Goal: Communication & Community: Share content

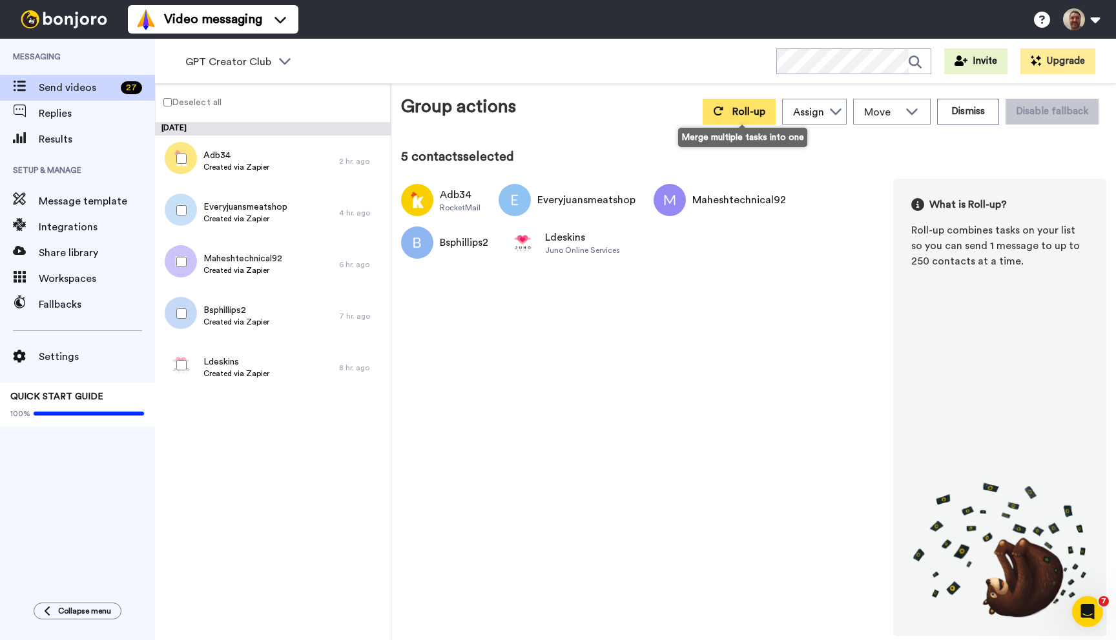
click at [735, 117] on span "Roll-up" at bounding box center [748, 112] width 33 height 10
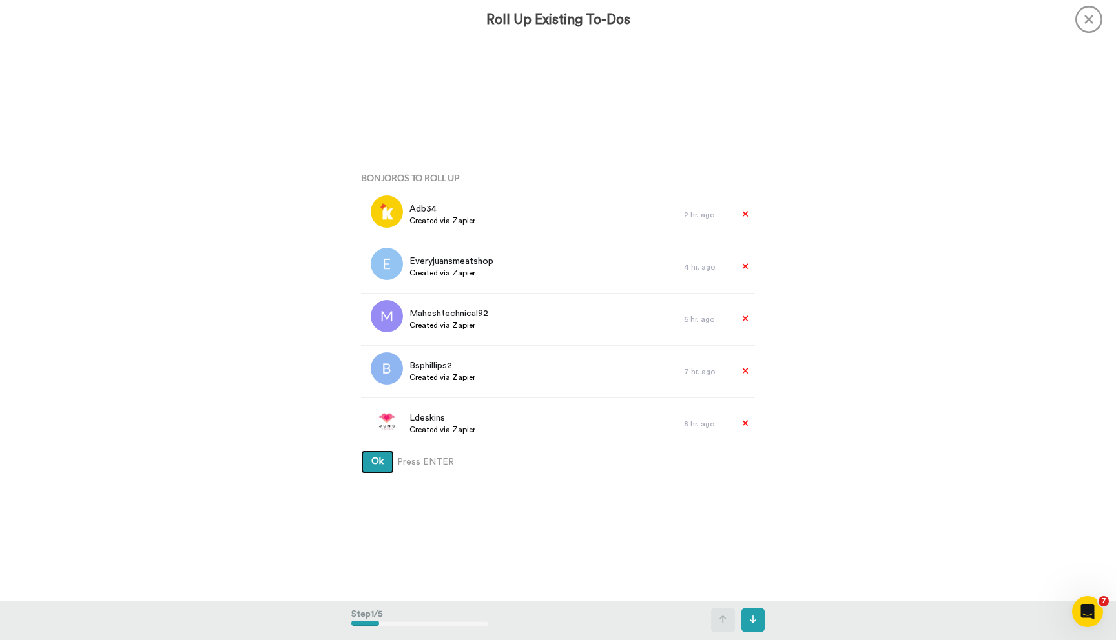
click at [361, 451] on button "Ok" at bounding box center [377, 462] width 33 height 23
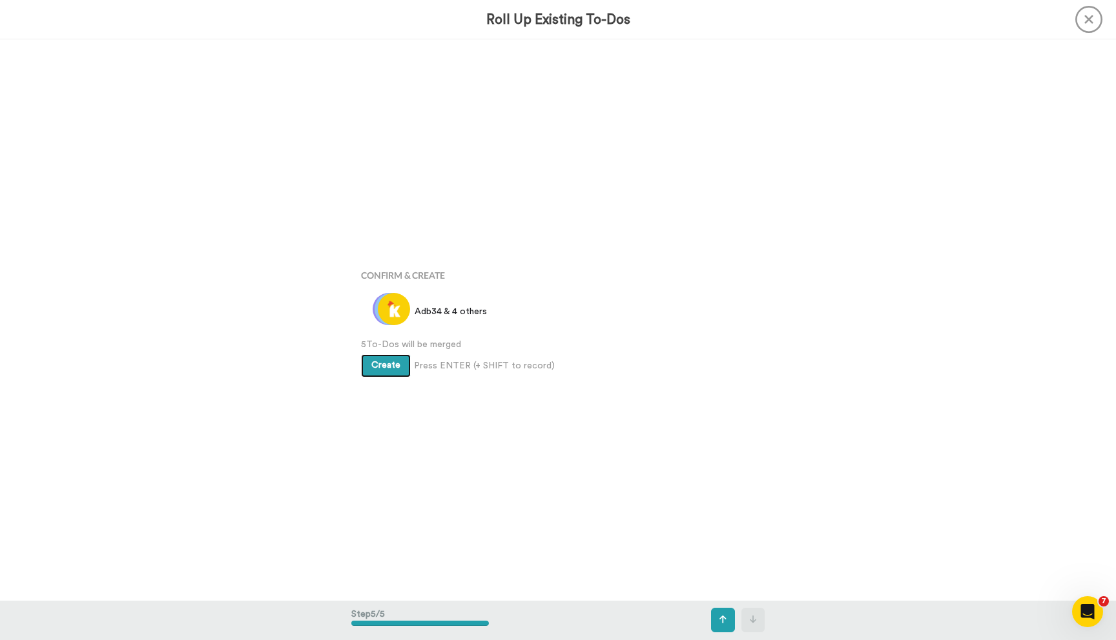
scroll to position [2245, 0]
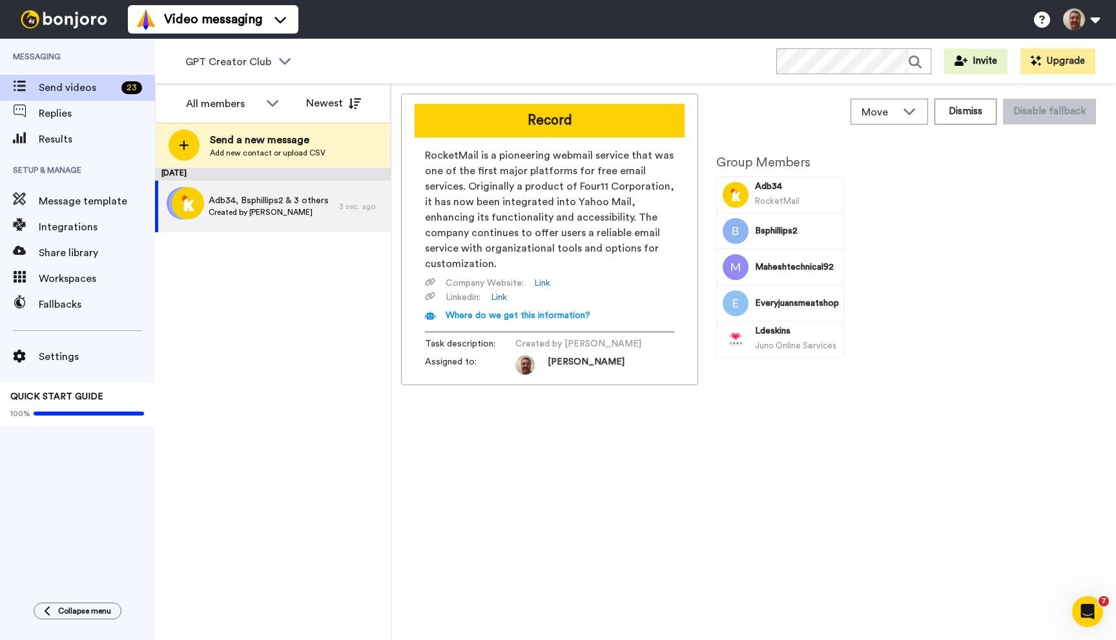
click at [533, 138] on div "Record RocketMail is a pioneering webmail service that was one of the first maj…" at bounding box center [549, 240] width 297 height 292
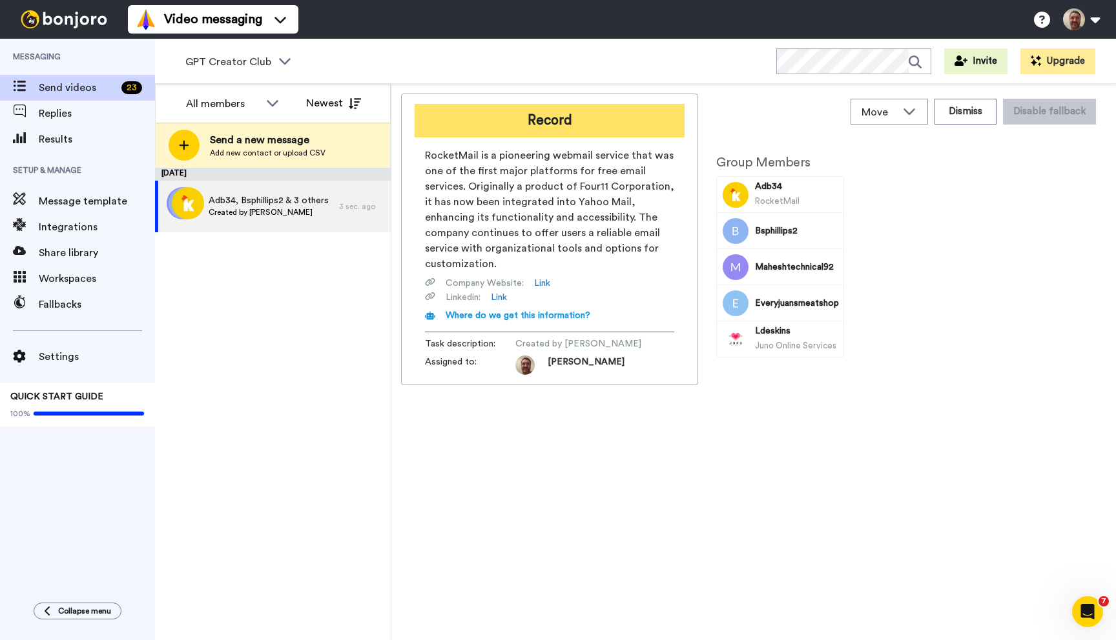
click at [531, 130] on button "Record" at bounding box center [550, 121] width 270 height 34
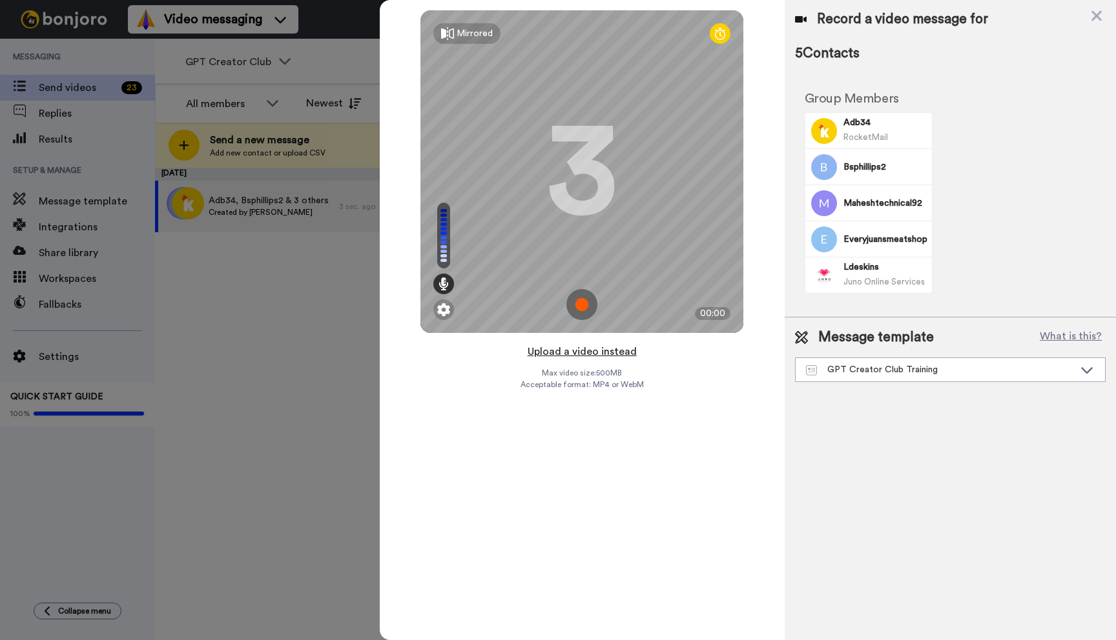
click at [590, 351] on button "Upload a video instead" at bounding box center [582, 351] width 117 height 17
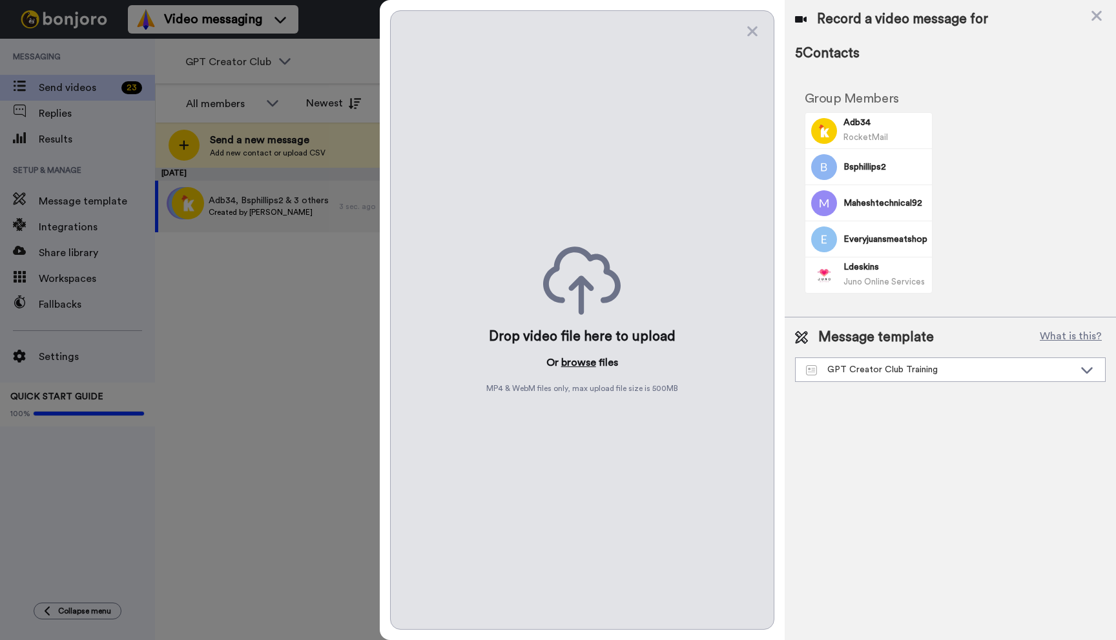
click at [582, 362] on button "browse" at bounding box center [578, 362] width 35 height 15
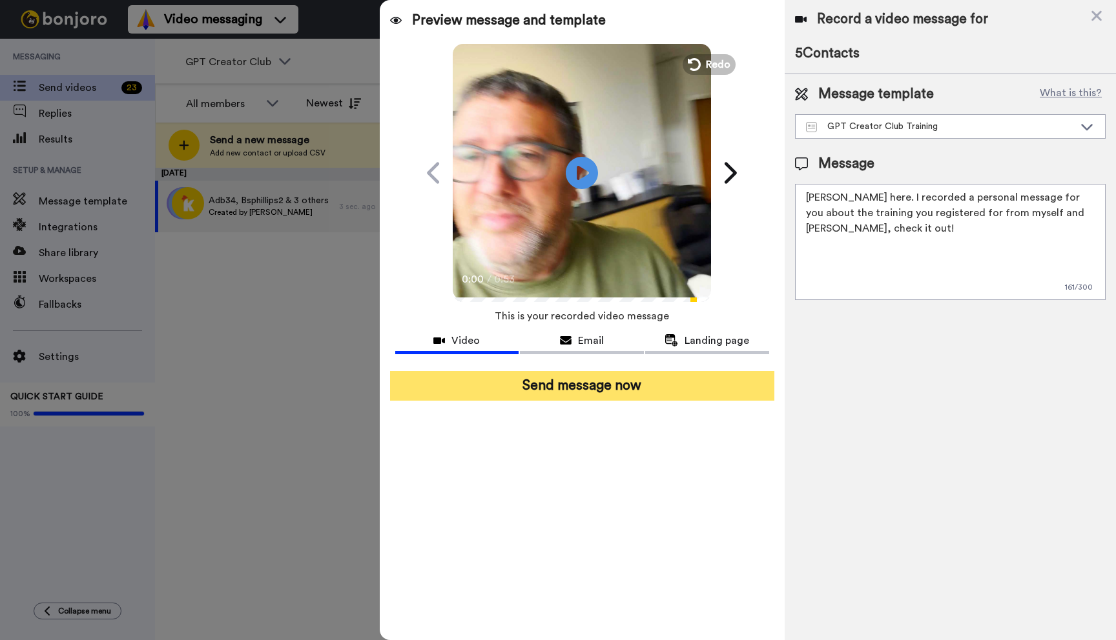
click at [626, 392] on button "Send message now" at bounding box center [582, 386] width 384 height 30
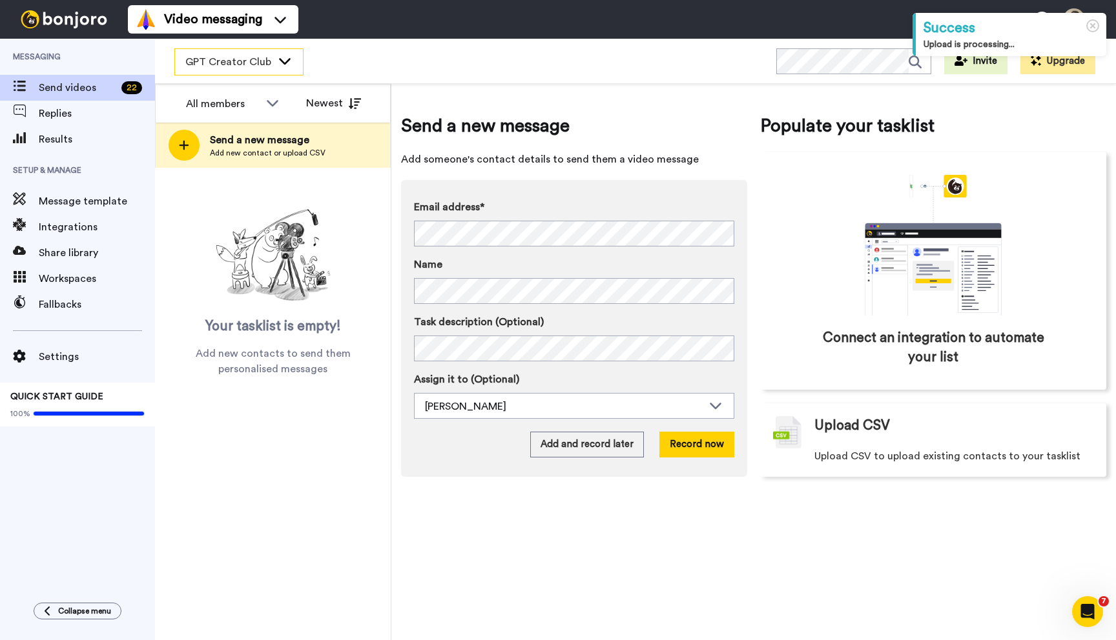
click at [251, 52] on div "GPT Creator Club" at bounding box center [239, 62] width 128 height 26
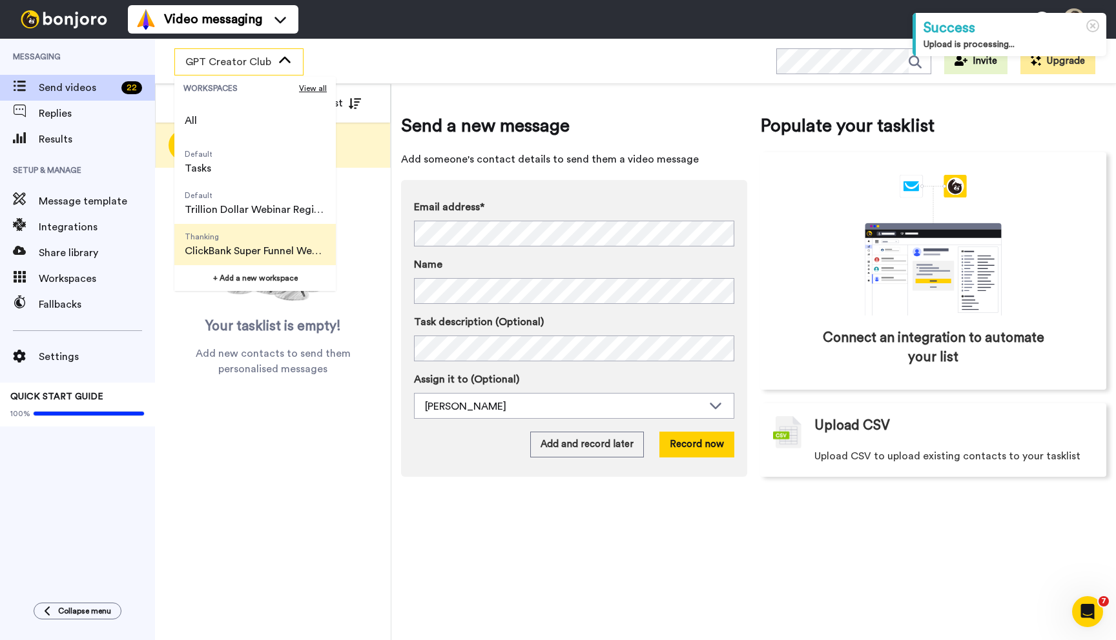
click at [236, 242] on span "Thanking ClickBank Super Funnel Webinar Registrants" at bounding box center [254, 244] width 161 height 41
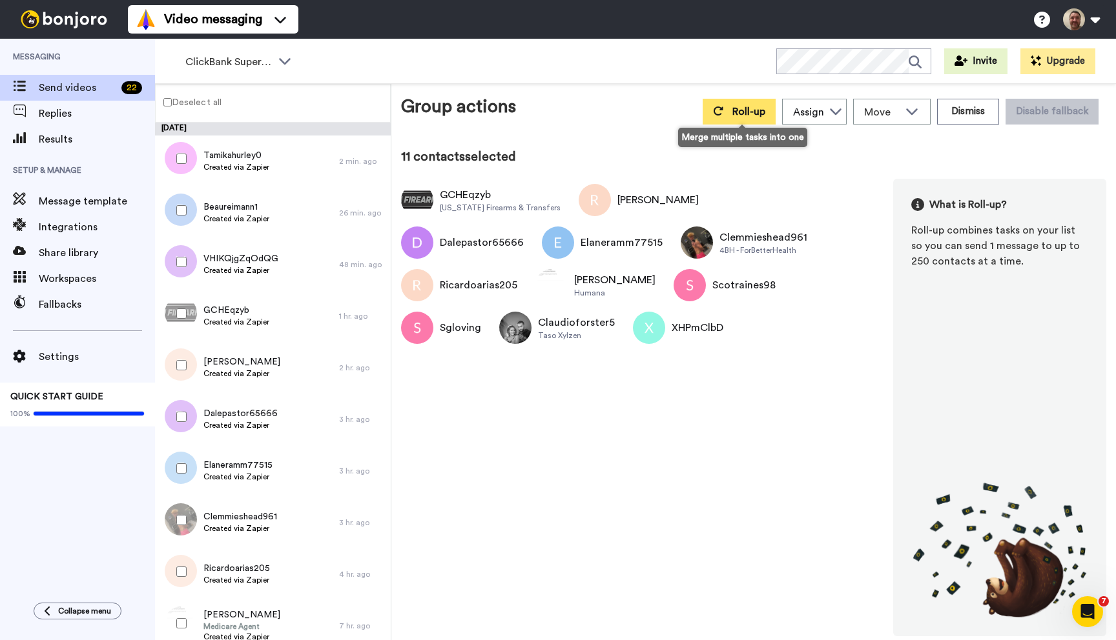
click at [756, 115] on span "Roll-up" at bounding box center [748, 112] width 33 height 10
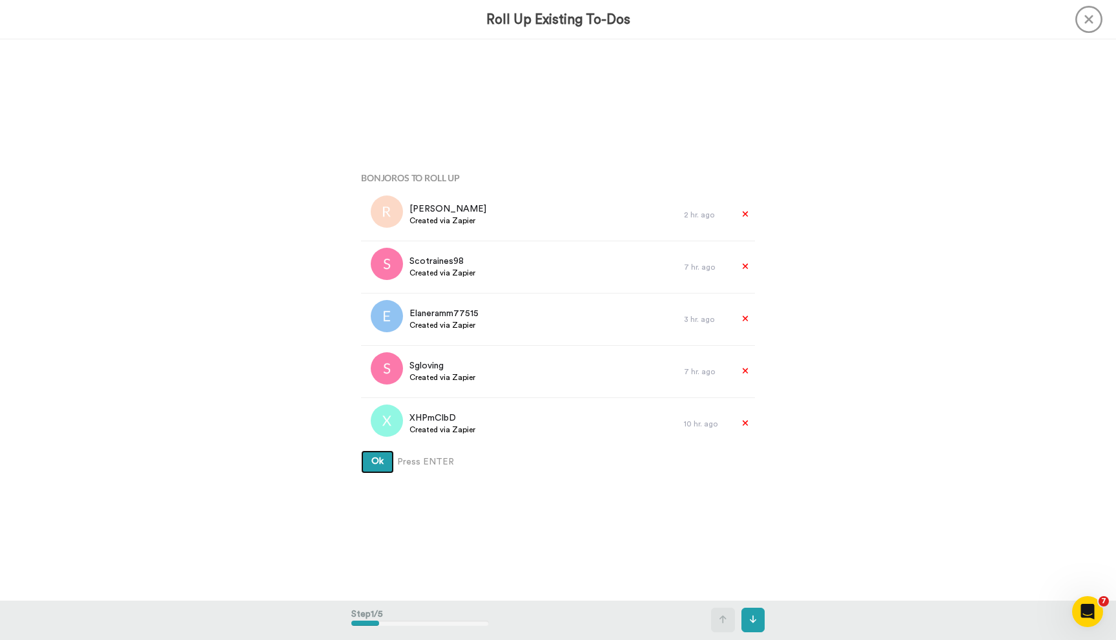
click at [361, 451] on button "Ok" at bounding box center [377, 462] width 33 height 23
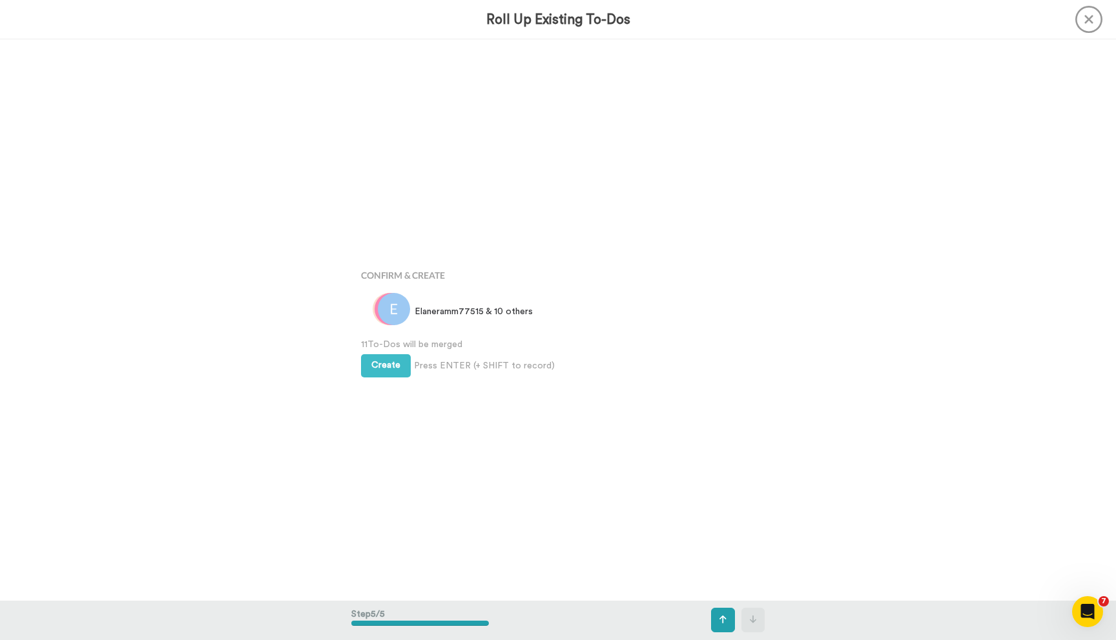
scroll to position [2245, 0]
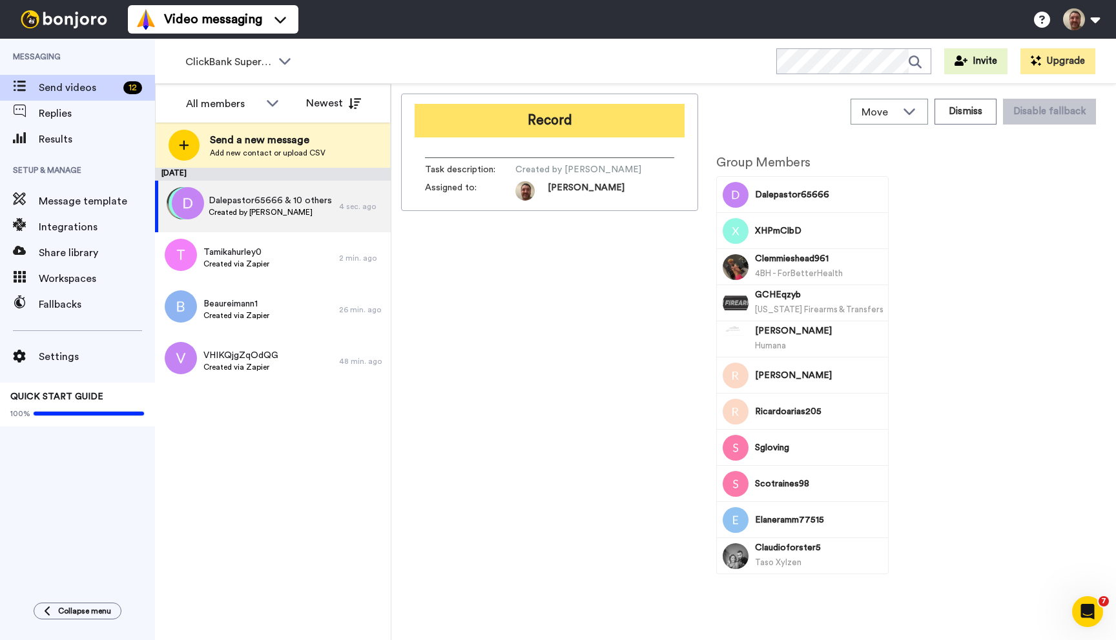
click at [502, 119] on button "Record" at bounding box center [550, 121] width 270 height 34
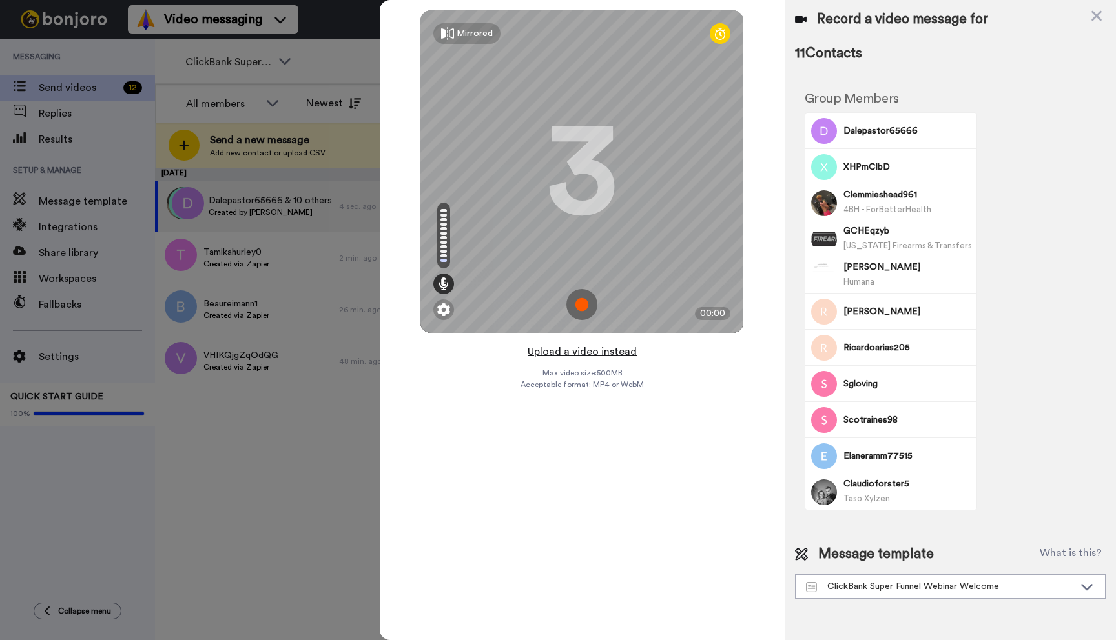
click at [580, 351] on button "Upload a video instead" at bounding box center [582, 351] width 117 height 17
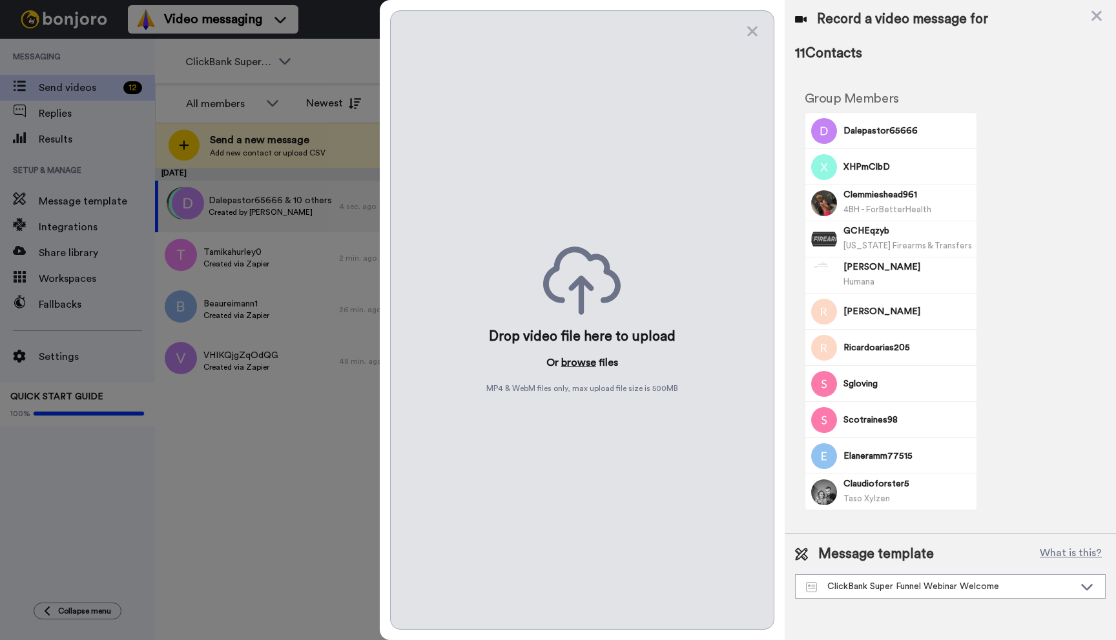
click at [579, 358] on button "browse" at bounding box center [578, 362] width 35 height 15
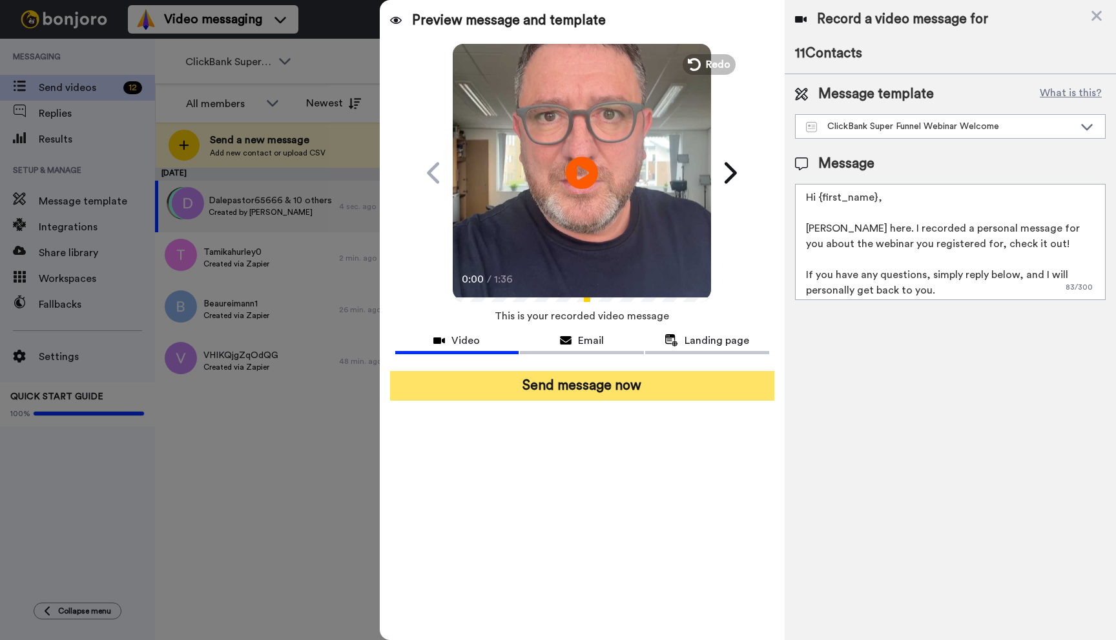
click at [558, 396] on button "Send message now" at bounding box center [582, 386] width 384 height 30
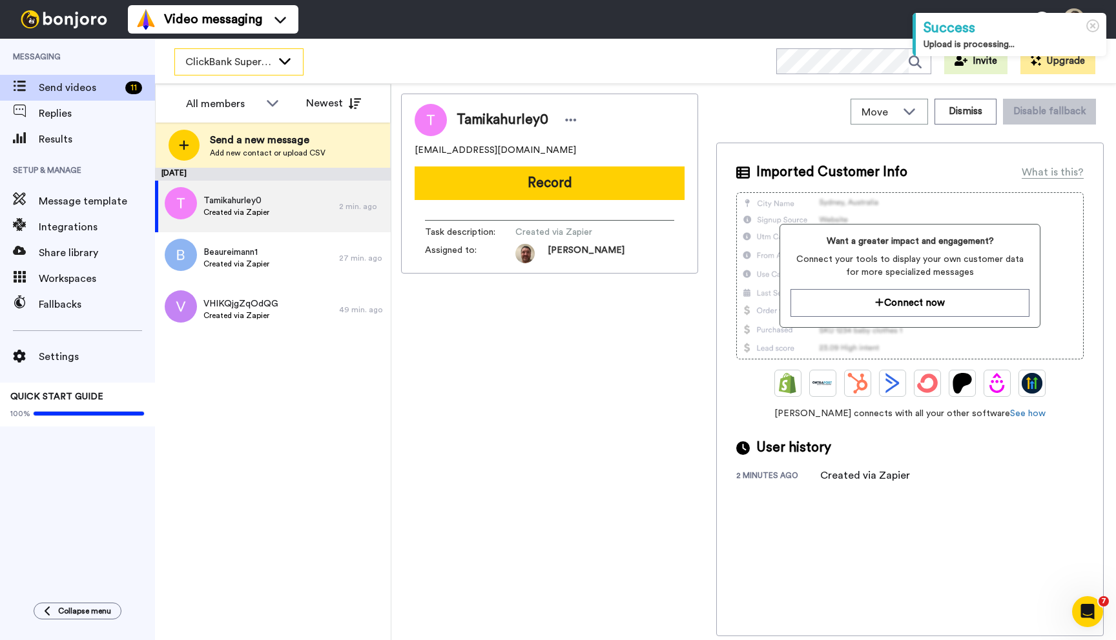
click at [278, 66] on icon at bounding box center [284, 60] width 15 height 13
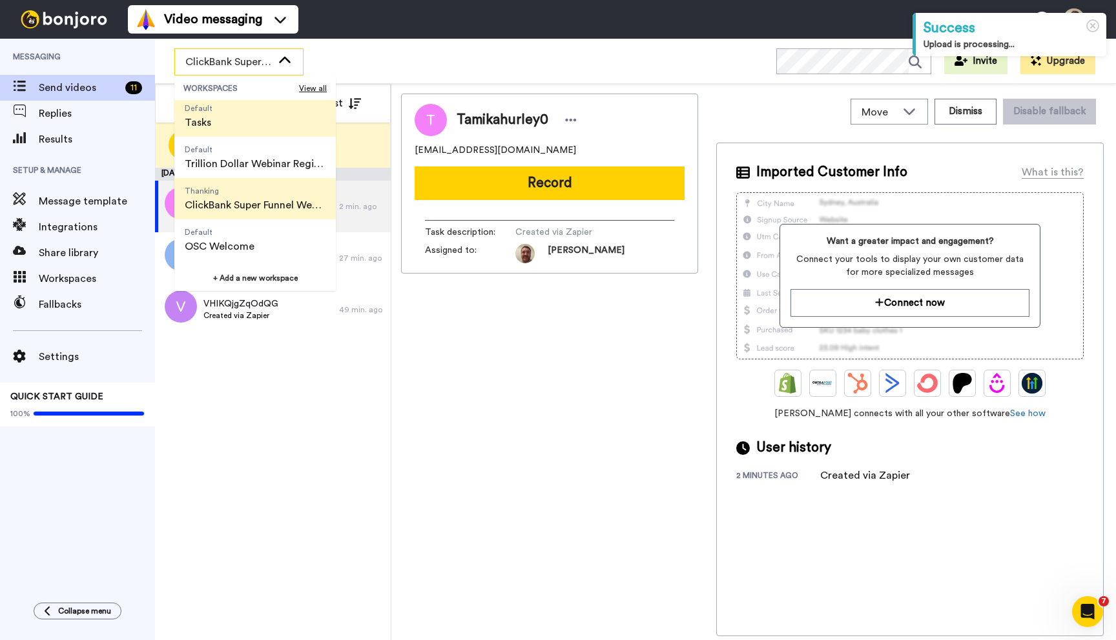
scroll to position [83, 0]
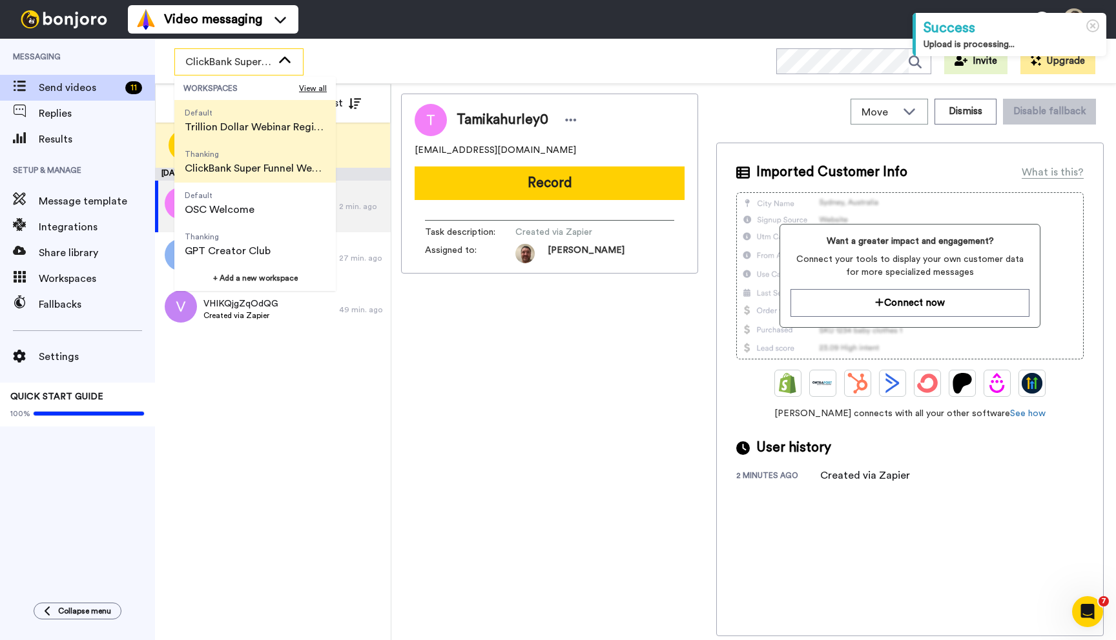
click at [255, 120] on span "Trillion Dollar Webinar Registrants" at bounding box center [255, 126] width 141 height 15
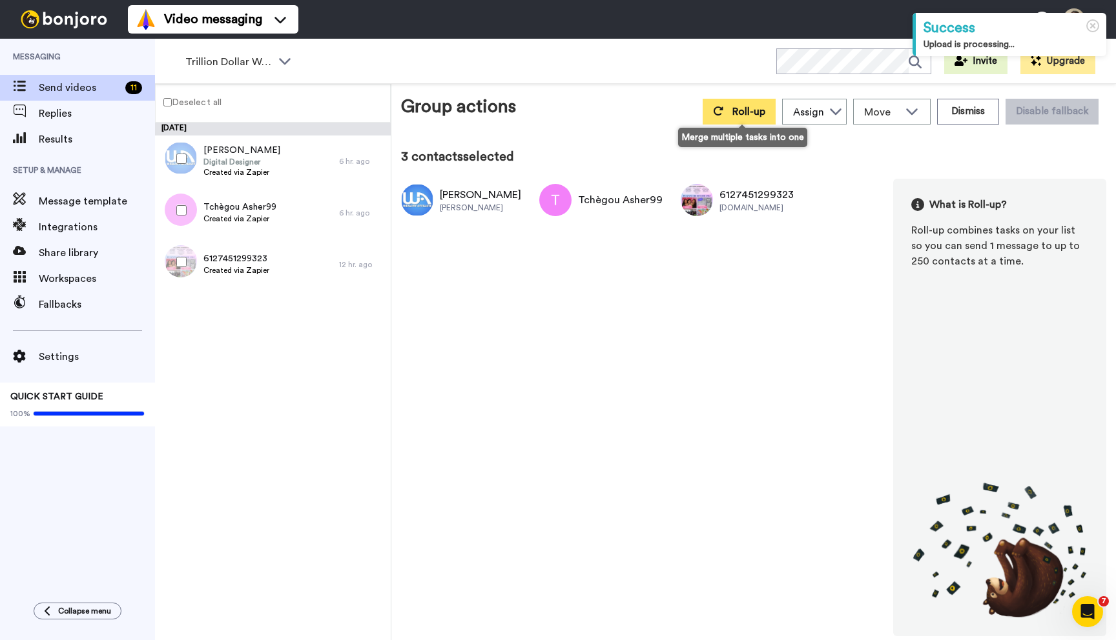
click at [737, 119] on button "Roll-up" at bounding box center [738, 112] width 73 height 26
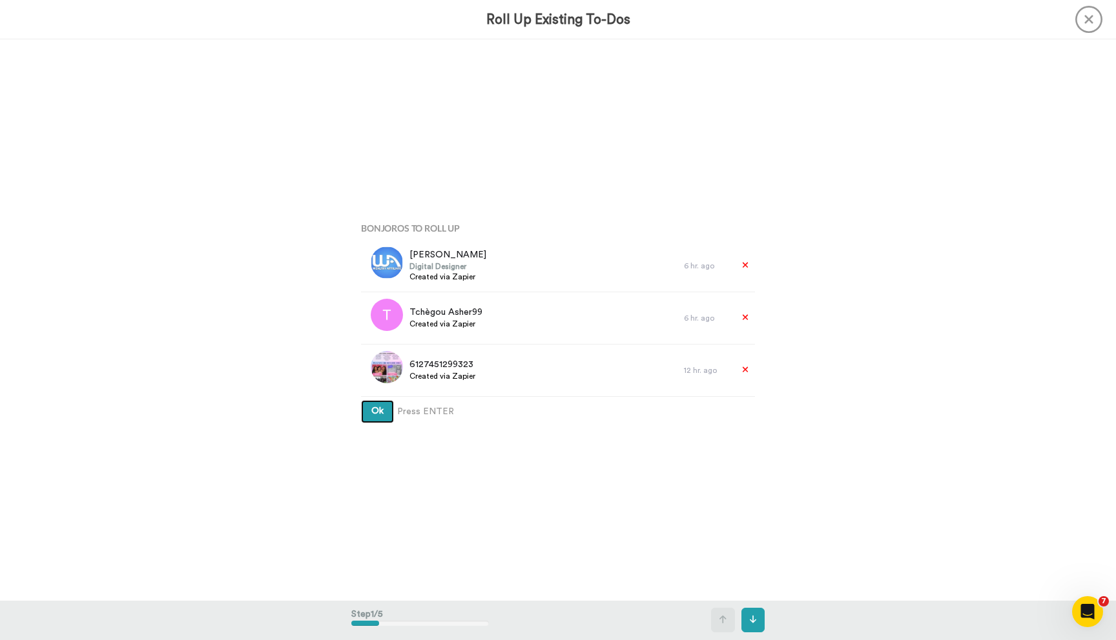
click at [361, 400] on button "Ok" at bounding box center [377, 411] width 33 height 23
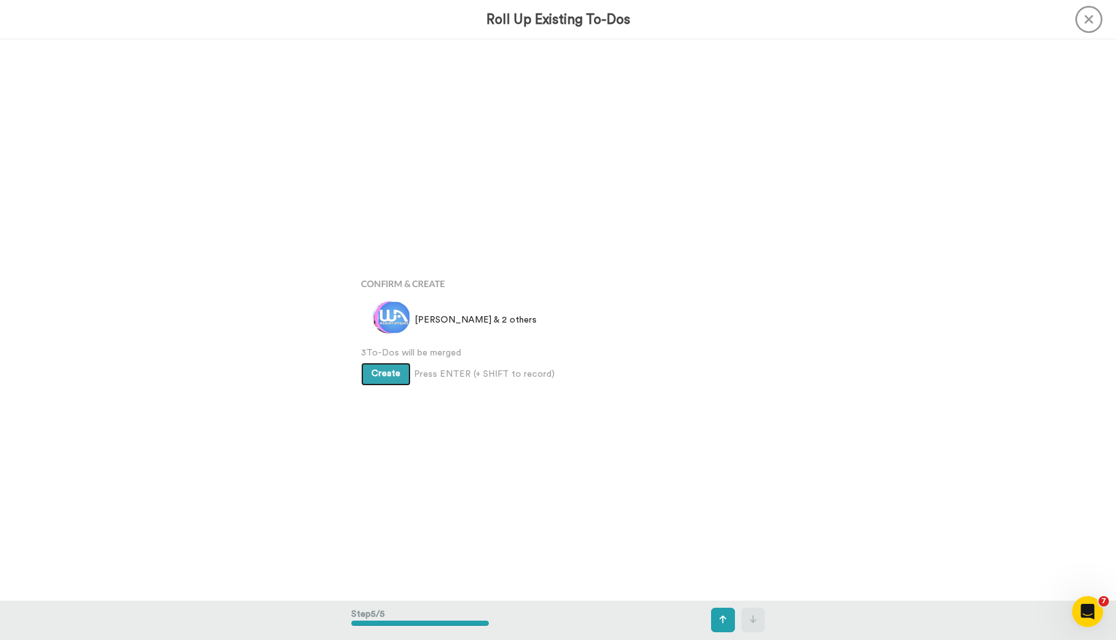
scroll to position [2245, 0]
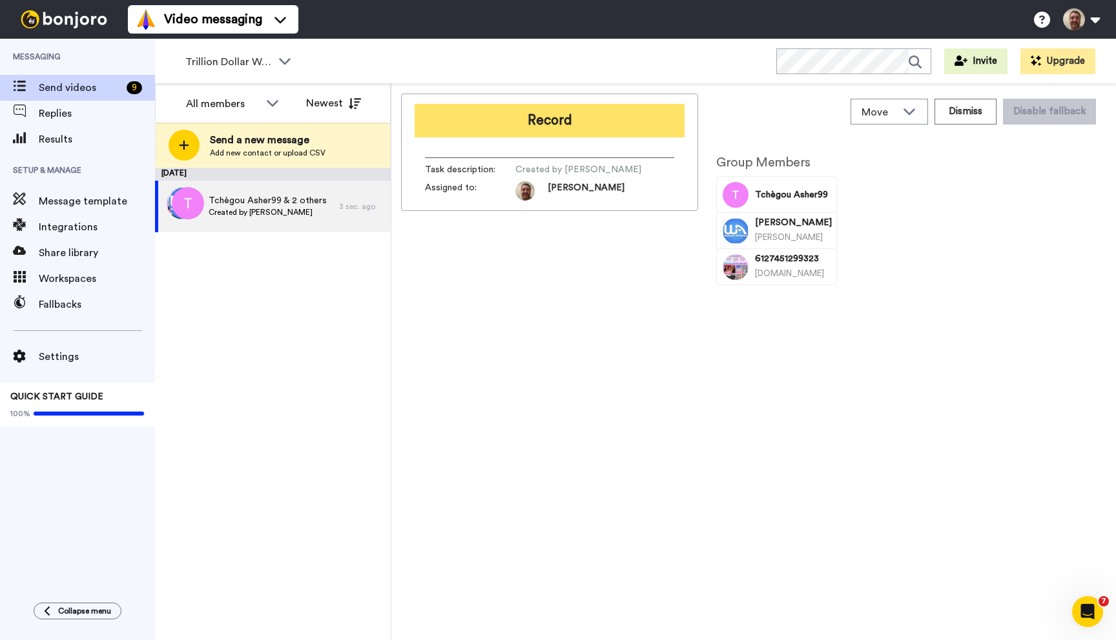
click at [522, 116] on button "Record" at bounding box center [550, 121] width 270 height 34
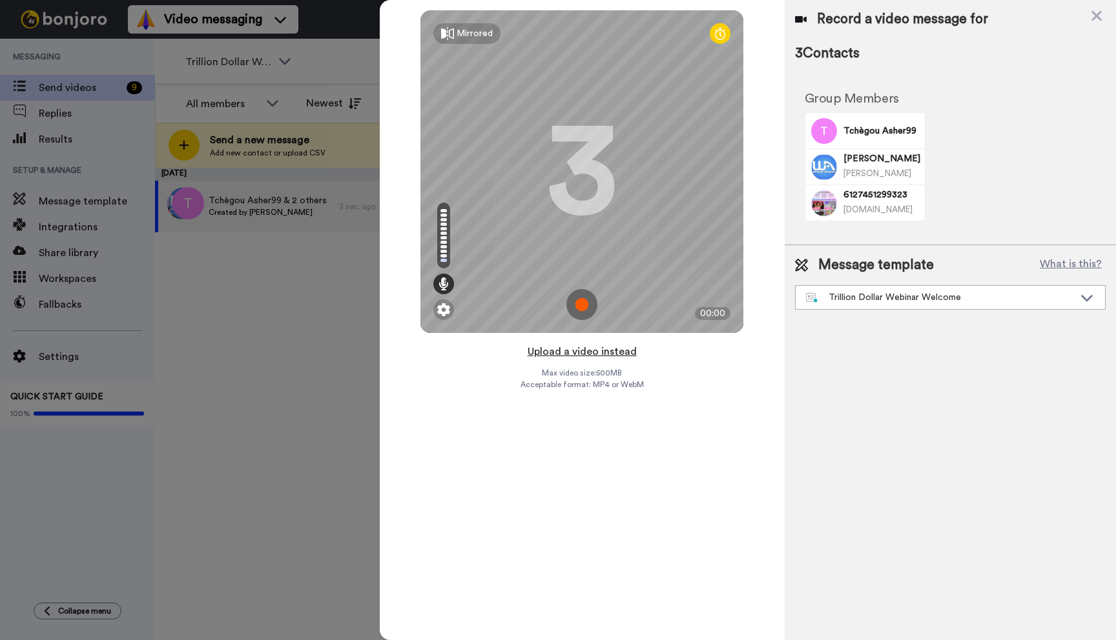
click at [611, 346] on button "Upload a video instead" at bounding box center [582, 351] width 117 height 17
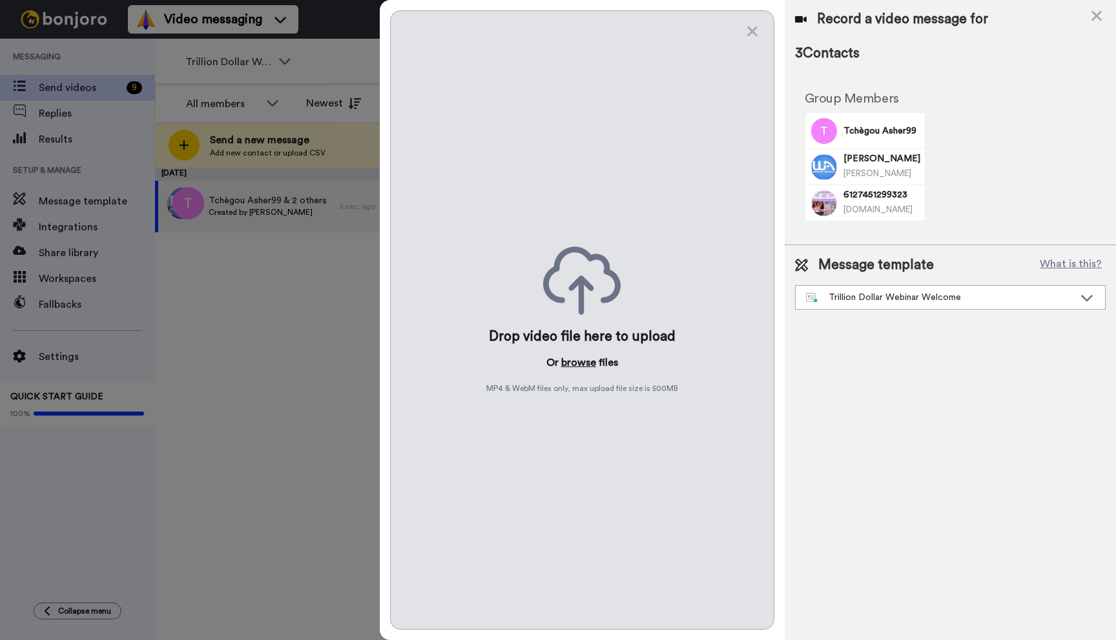
click at [562, 363] on button "browse" at bounding box center [578, 362] width 35 height 15
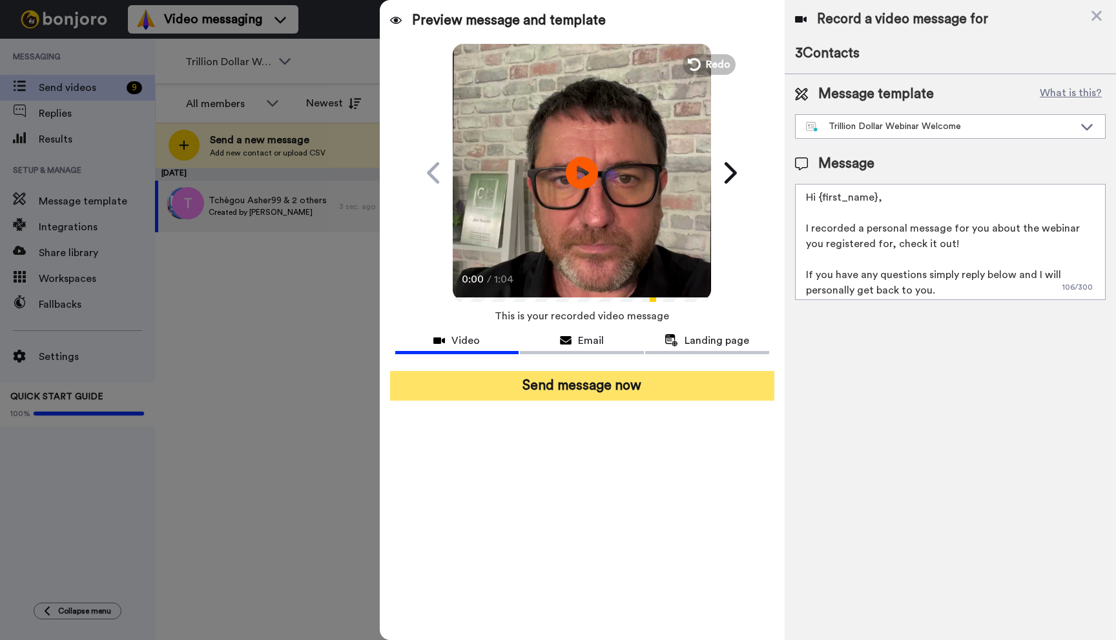
click at [581, 376] on button "Send message now" at bounding box center [582, 386] width 384 height 30
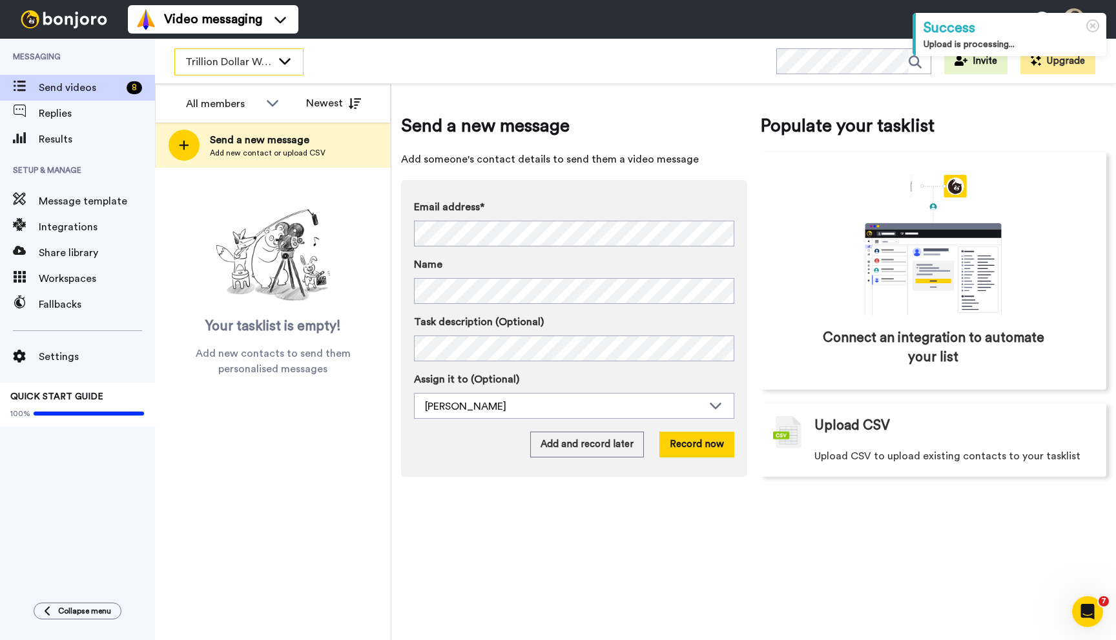
click at [259, 60] on span "Trillion Dollar Webinar Registrants" at bounding box center [228, 61] width 87 height 15
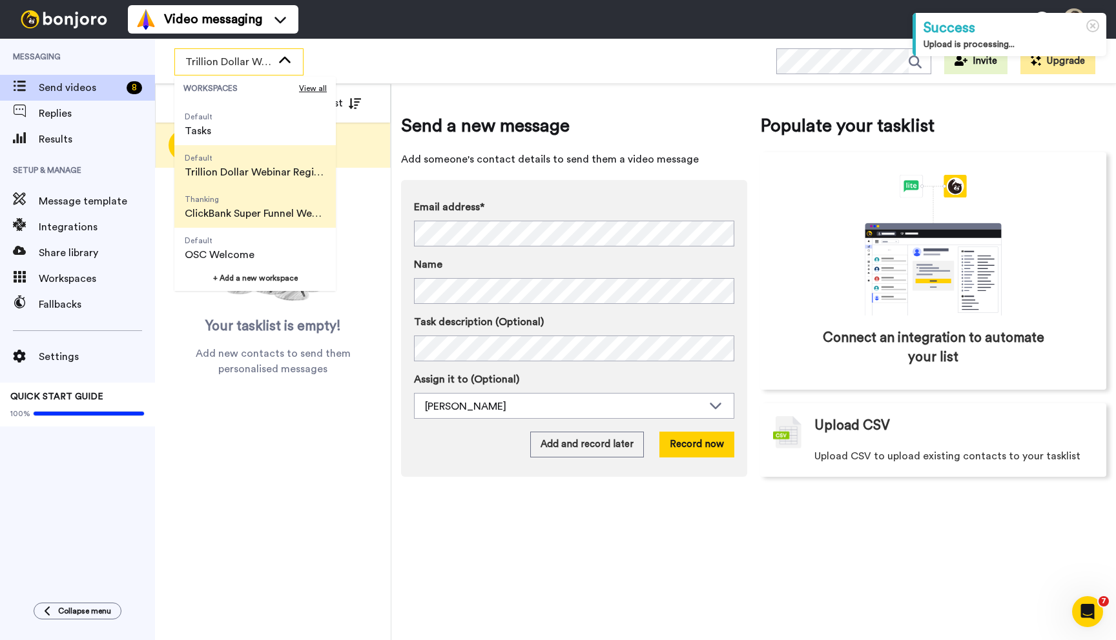
scroll to position [83, 0]
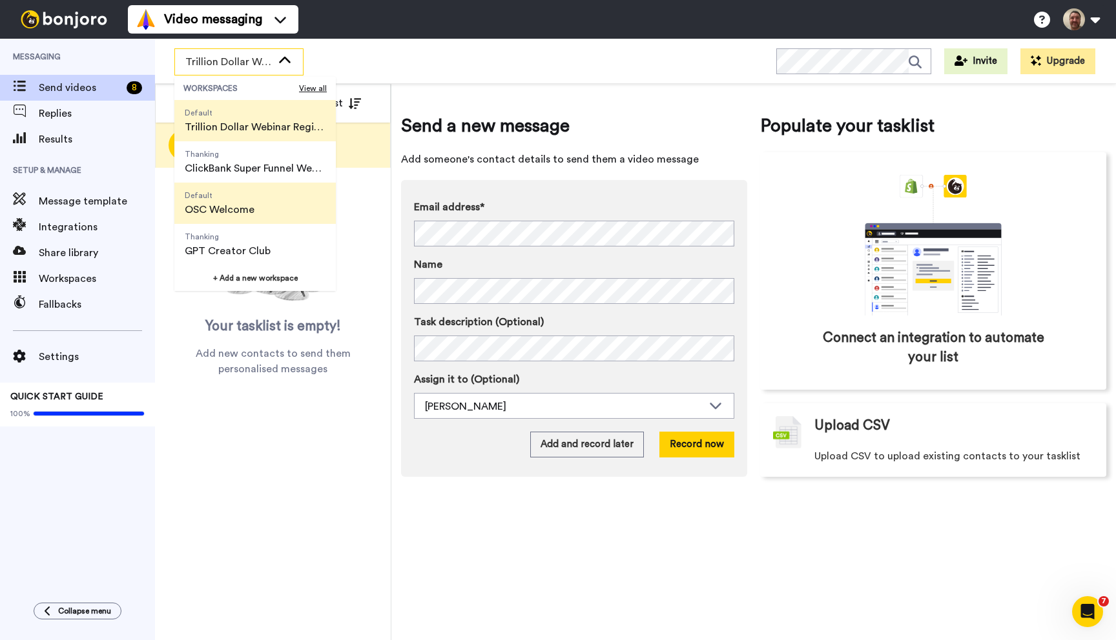
click at [262, 216] on span "Default OSC Welcome" at bounding box center [219, 203] width 90 height 41
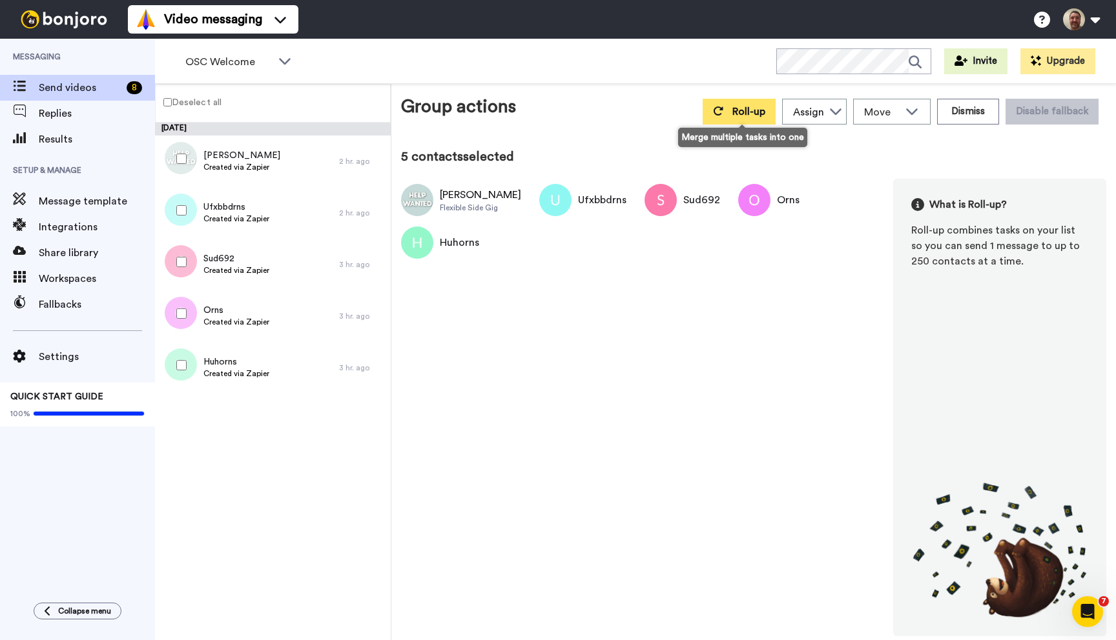
click at [746, 108] on span "Roll-up" at bounding box center [748, 112] width 33 height 10
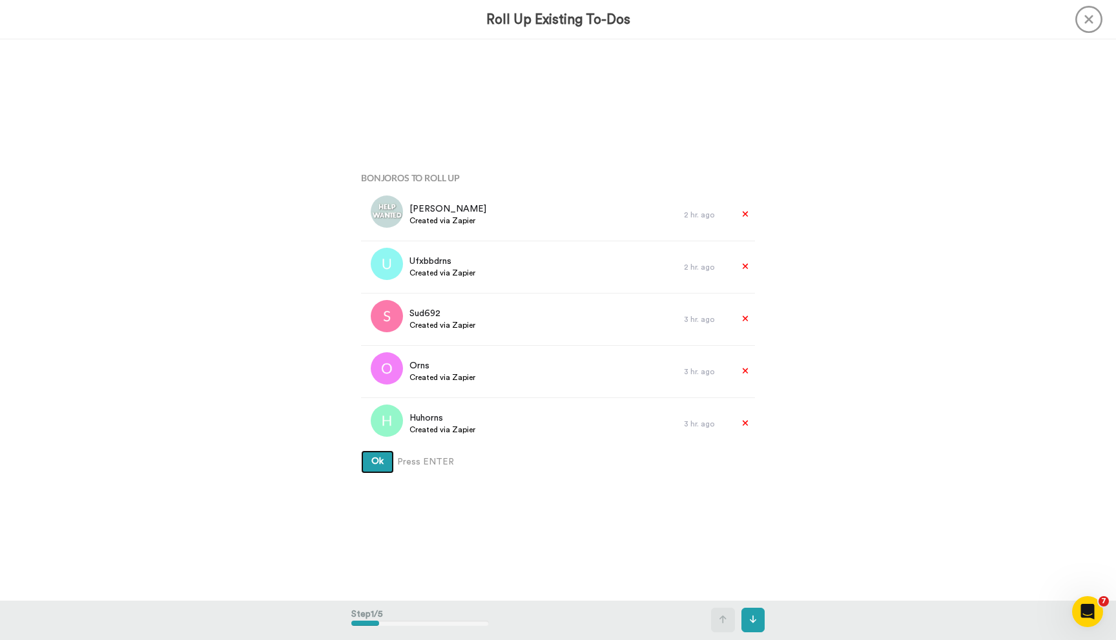
click at [361, 451] on button "Ok" at bounding box center [377, 462] width 33 height 23
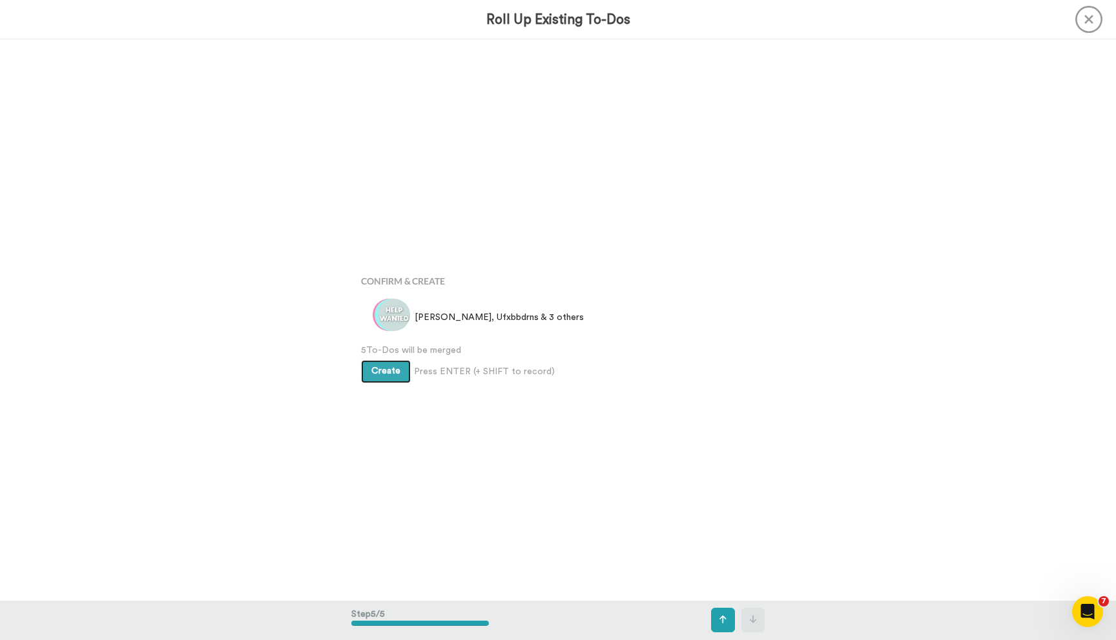
scroll to position [2245, 0]
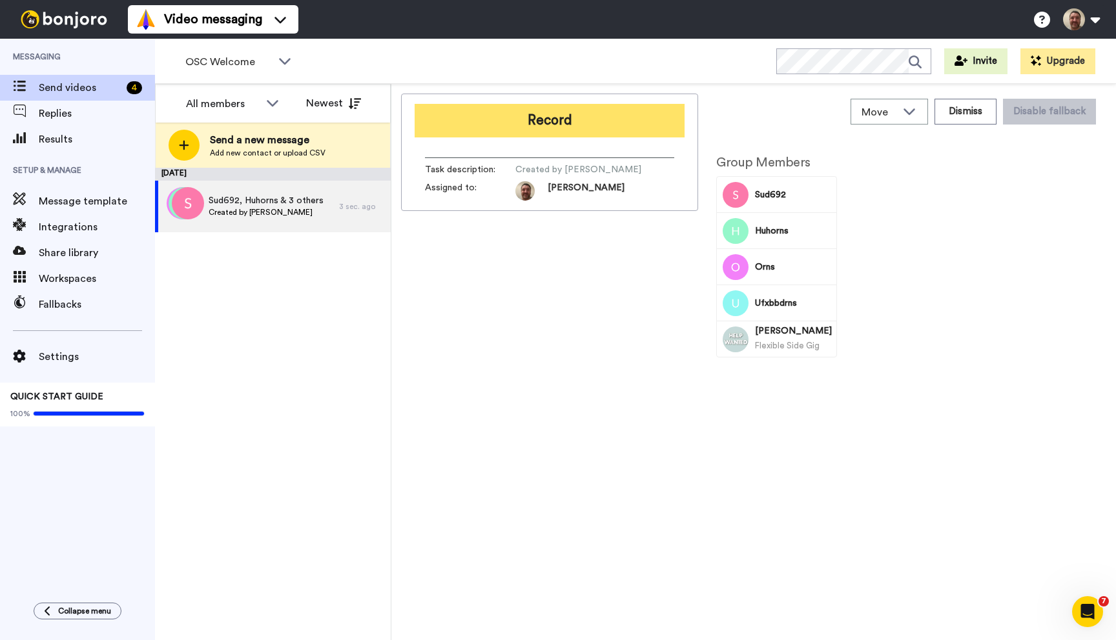
click at [560, 120] on button "Record" at bounding box center [550, 121] width 270 height 34
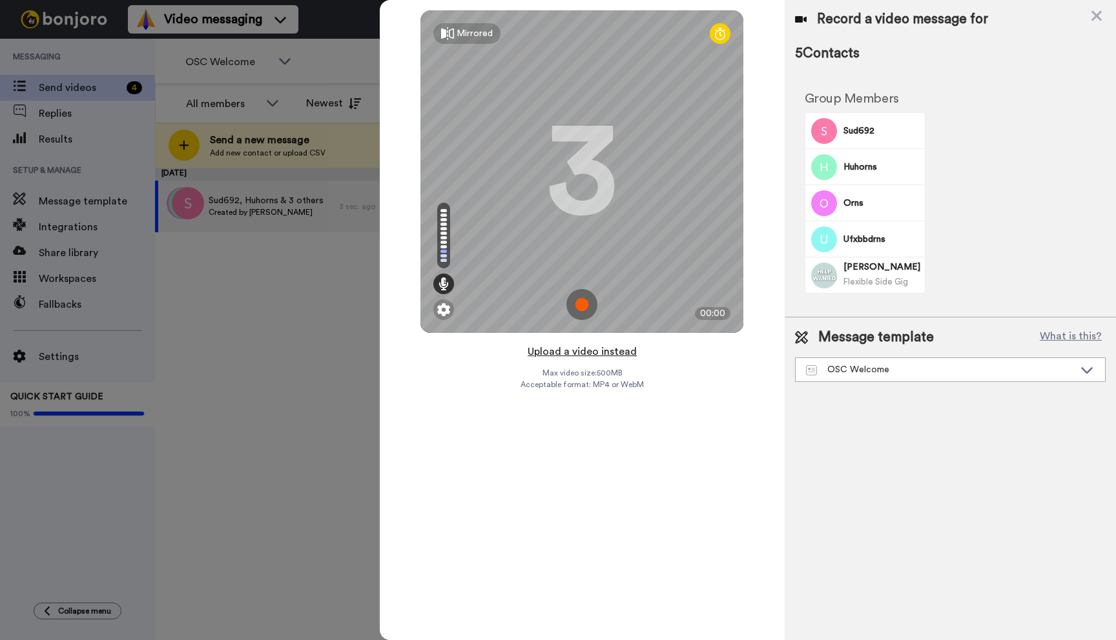
click at [586, 358] on button "Upload a video instead" at bounding box center [582, 351] width 117 height 17
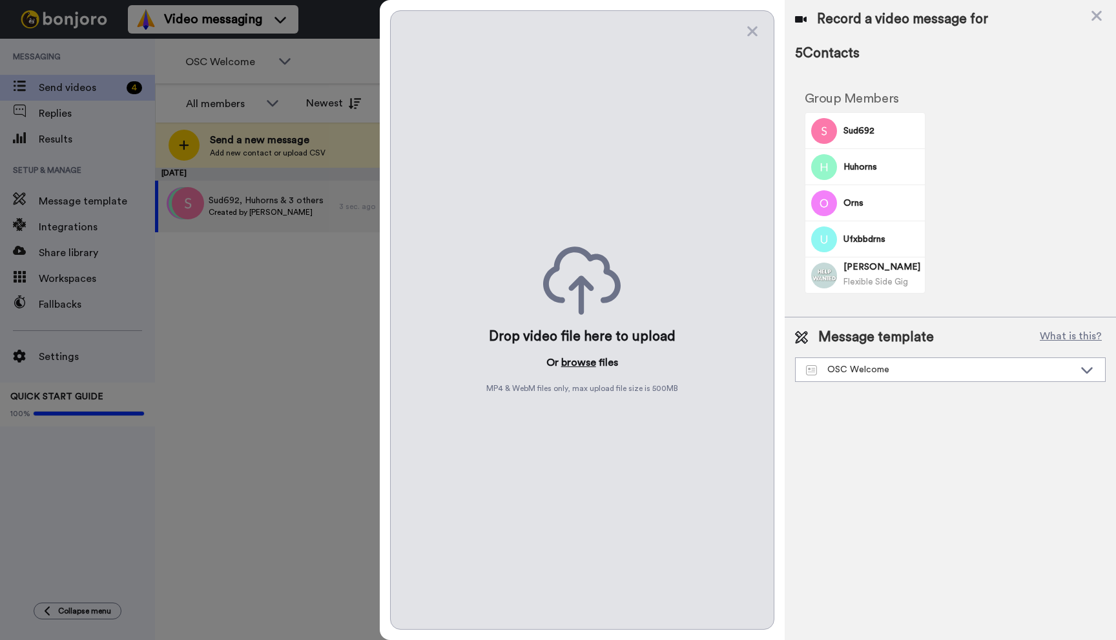
click at [578, 367] on button "browse" at bounding box center [578, 362] width 35 height 15
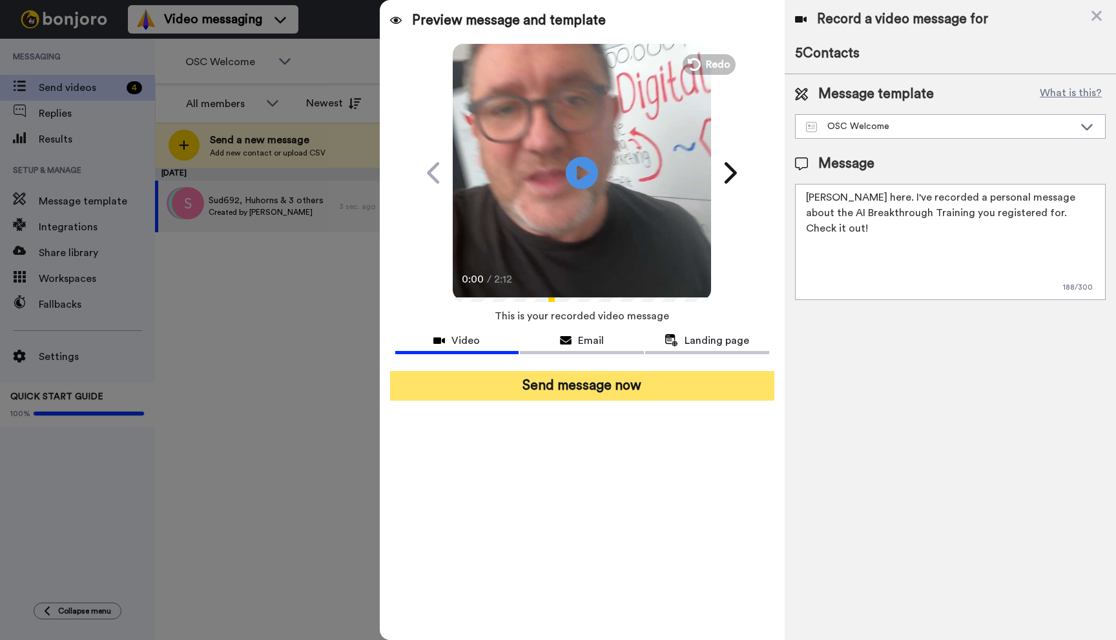
click at [588, 381] on button "Send message now" at bounding box center [582, 386] width 384 height 30
